Goal: Understand process/instructions

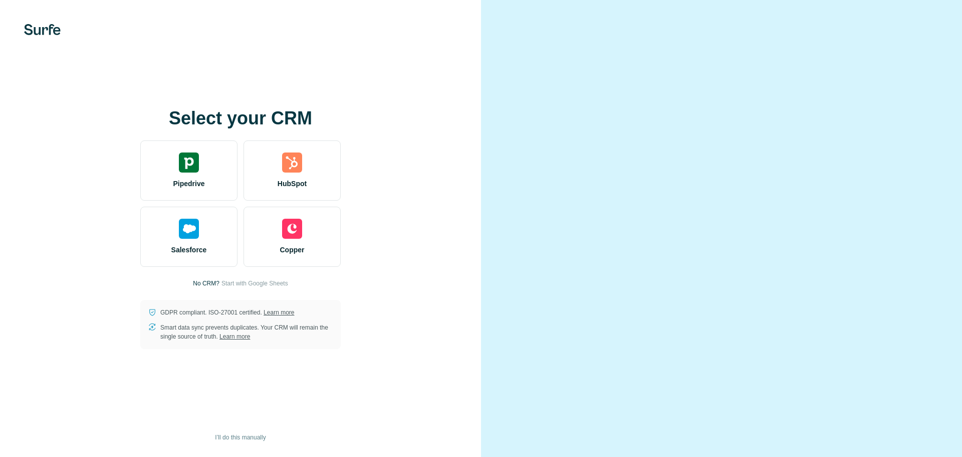
click at [937, 78] on div at bounding box center [721, 228] width 481 height 457
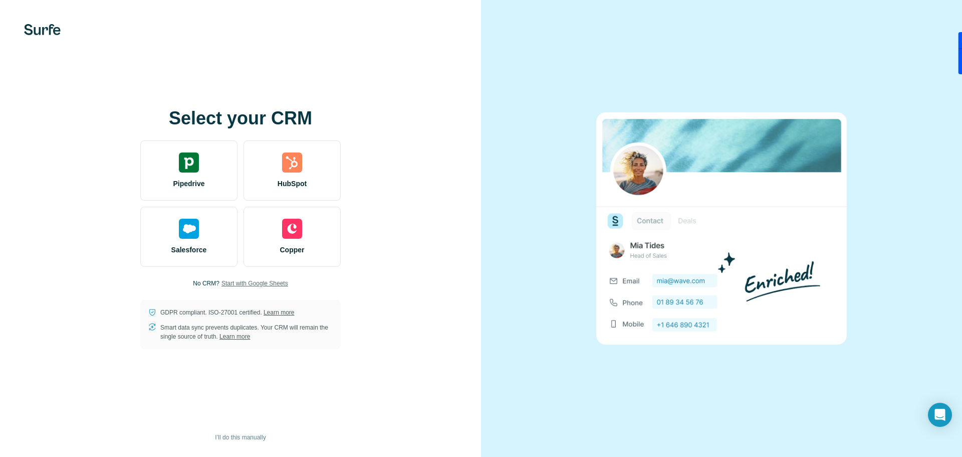
click at [253, 285] on span "Start with Google Sheets" at bounding box center [254, 283] width 67 height 9
